Goal: Connect with others: Connect with other users

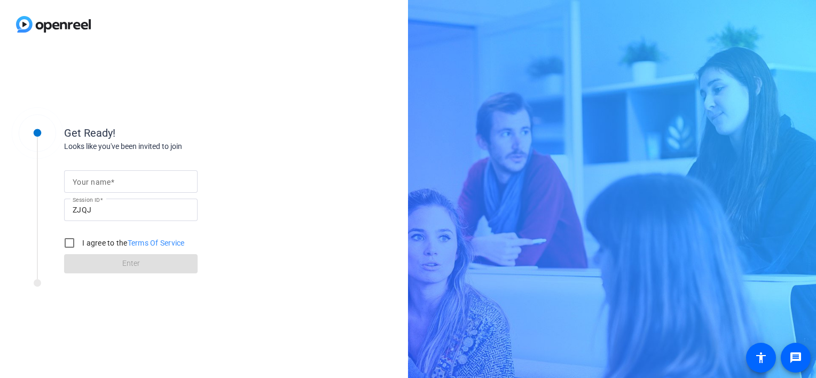
click at [130, 172] on div at bounding box center [131, 181] width 116 height 22
type input "[PERSON_NAME]"
click at [70, 243] on input "I agree to the Terms Of Service" at bounding box center [69, 242] width 21 height 21
checkbox input "true"
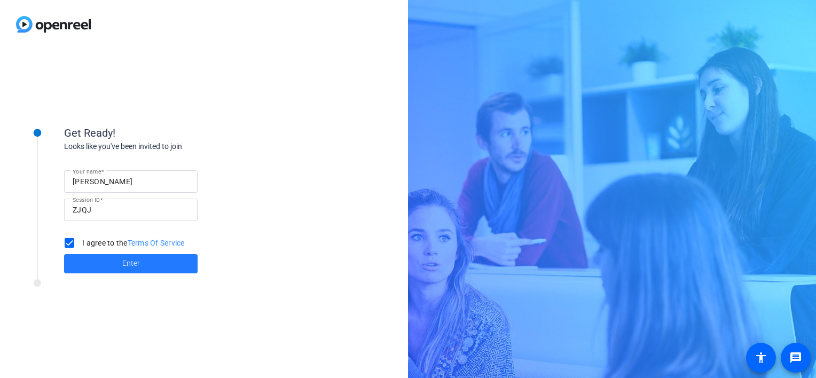
click at [119, 261] on span at bounding box center [130, 264] width 133 height 26
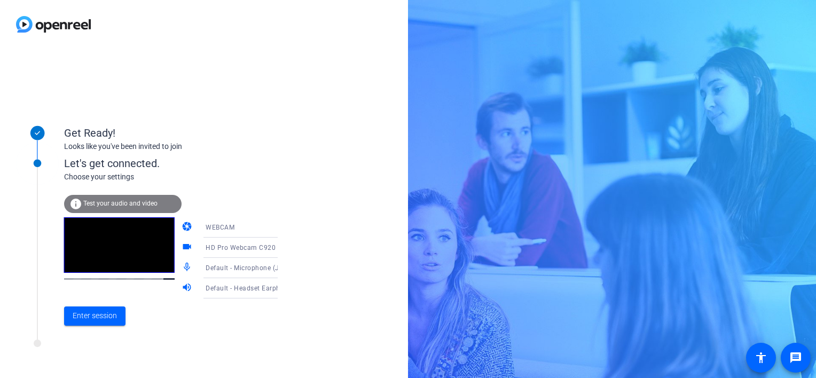
click at [286, 268] on icon at bounding box center [288, 268] width 5 height 3
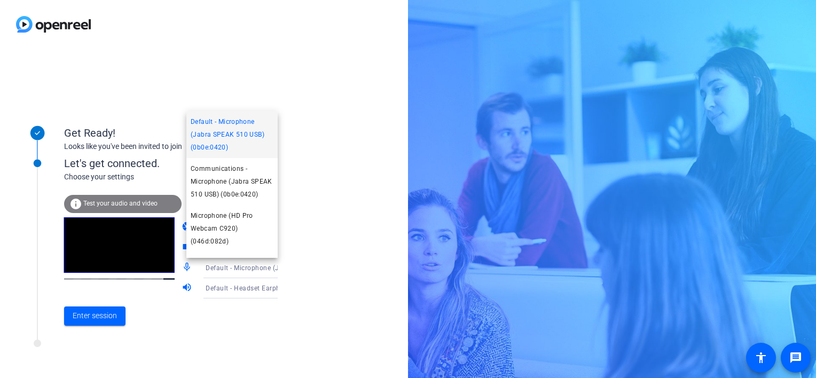
click at [238, 130] on span "Default - Microphone (Jabra SPEAK 510 USB) (0b0e:0420)" at bounding box center [232, 134] width 83 height 38
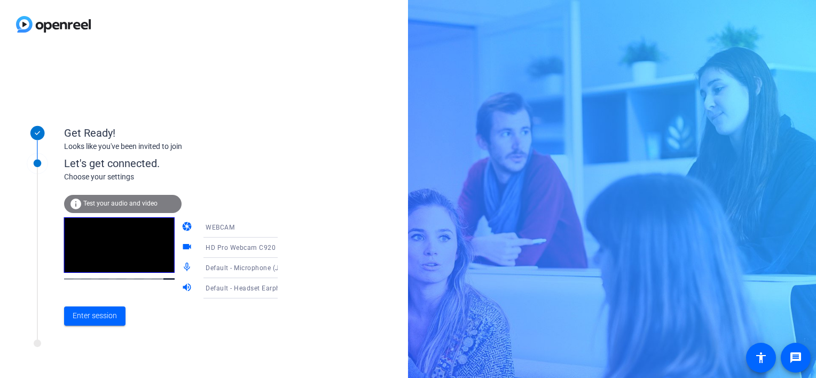
click at [286, 247] on icon at bounding box center [288, 248] width 5 height 3
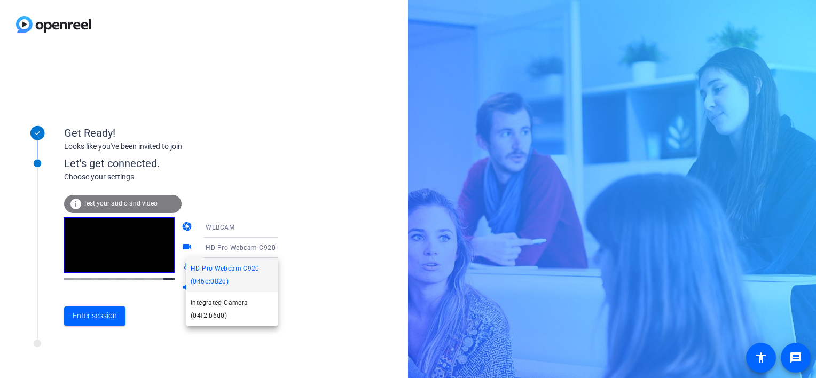
click at [301, 220] on div at bounding box center [408, 189] width 816 height 378
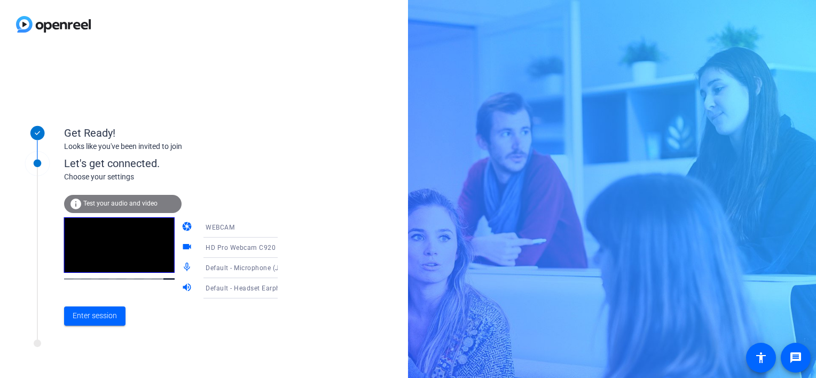
click at [282, 268] on icon at bounding box center [288, 268] width 13 height 13
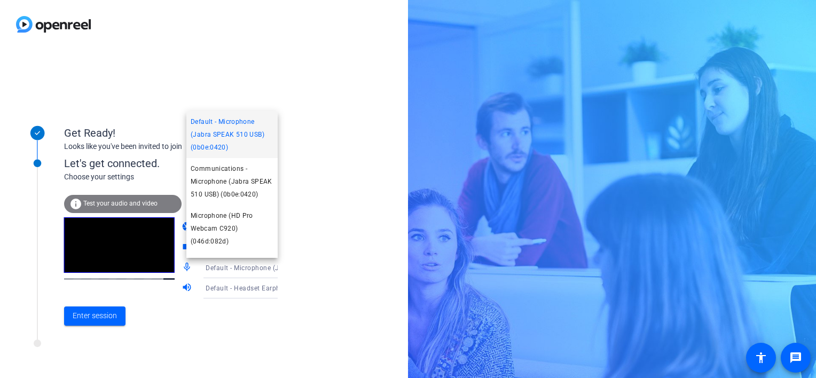
click at [358, 256] on div at bounding box center [408, 189] width 816 height 378
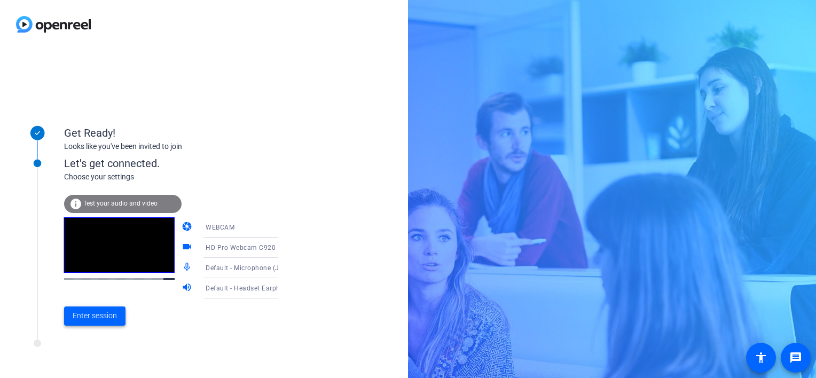
drag, startPoint x: 99, startPoint y: 315, endPoint x: 105, endPoint y: 303, distance: 12.7
click at [100, 313] on span "Enter session" at bounding box center [95, 315] width 44 height 11
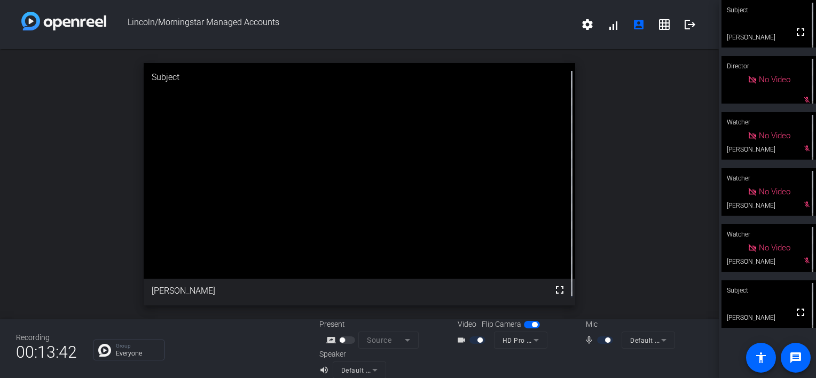
drag, startPoint x: 634, startPoint y: 239, endPoint x: 611, endPoint y: 215, distance: 34.0
click at [611, 215] on div "open_in_new Subject fullscreen Risa LaMontagne" at bounding box center [359, 184] width 719 height 270
click at [583, 24] on mat-icon "settings" at bounding box center [587, 24] width 13 height 13
click at [583, 24] on div at bounding box center [408, 189] width 816 height 378
click at [585, 340] on mat-icon "mic_none" at bounding box center [590, 340] width 13 height 13
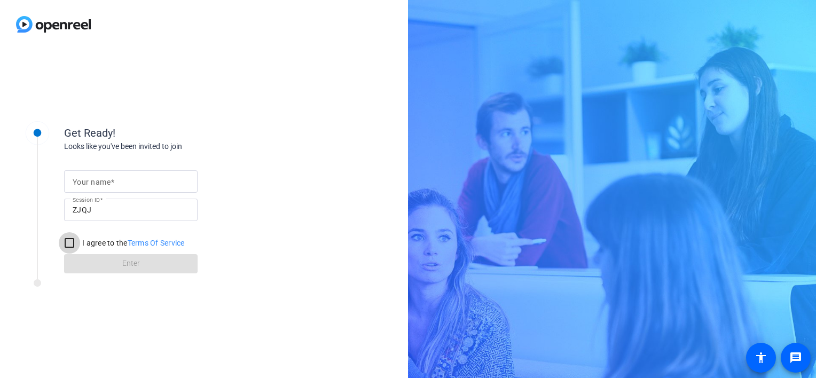
click at [75, 241] on input "I agree to the Terms Of Service" at bounding box center [69, 242] width 21 height 21
checkbox input "true"
click at [122, 177] on input "Your name" at bounding box center [131, 181] width 116 height 13
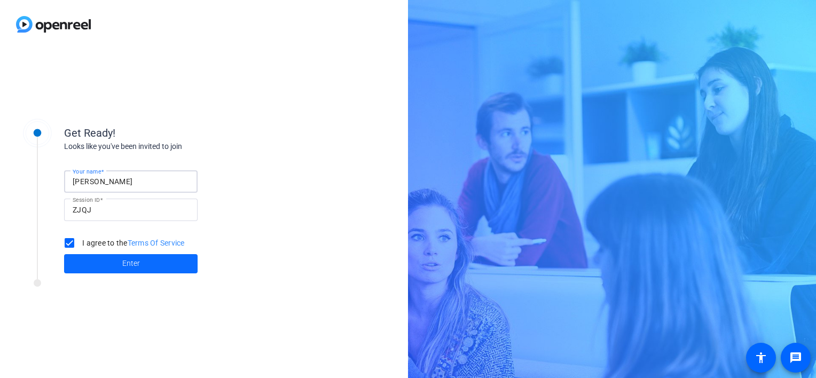
type input "[PERSON_NAME]"
click at [120, 261] on span at bounding box center [130, 264] width 133 height 26
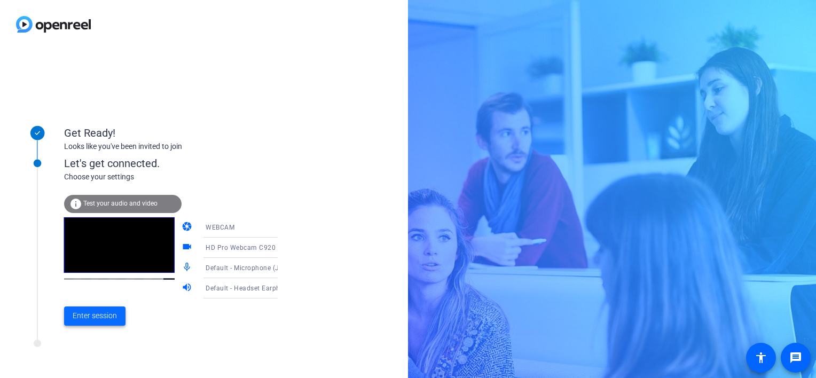
click at [88, 311] on span "Enter session" at bounding box center [95, 315] width 44 height 11
